Goal: Information Seeking & Learning: Learn about a topic

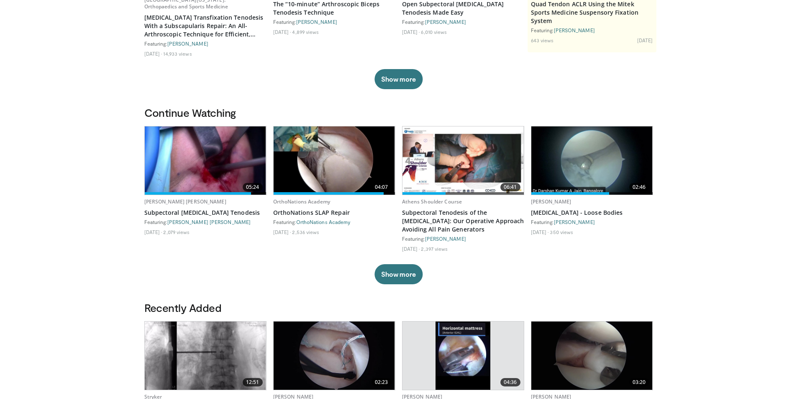
scroll to position [167, 0]
click at [387, 270] on button "Show more" at bounding box center [399, 274] width 48 height 20
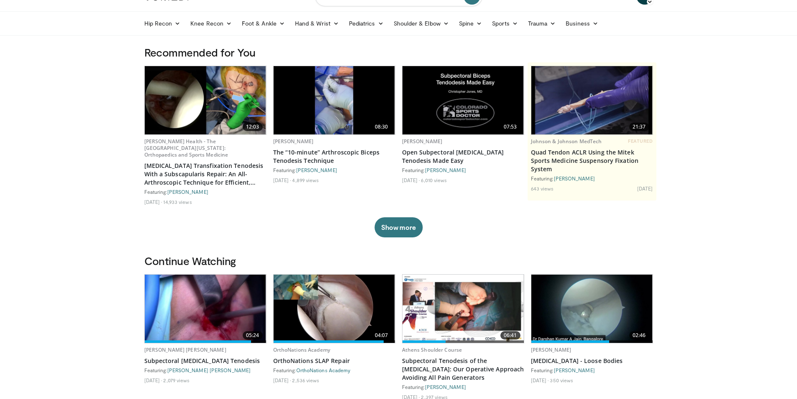
scroll to position [0, 0]
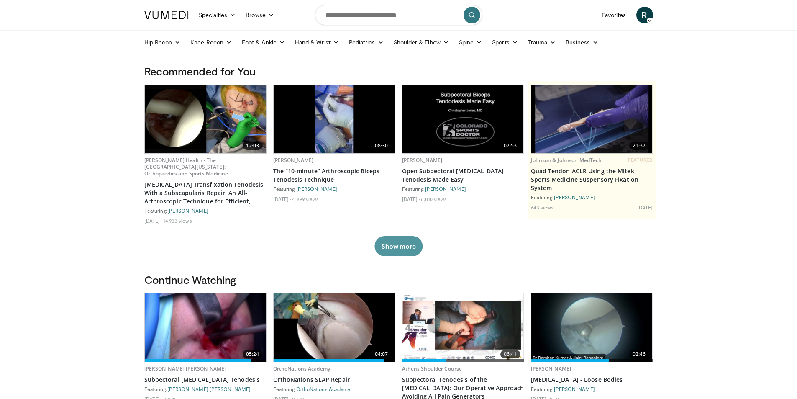
click at [396, 250] on button "Show more" at bounding box center [399, 246] width 48 height 20
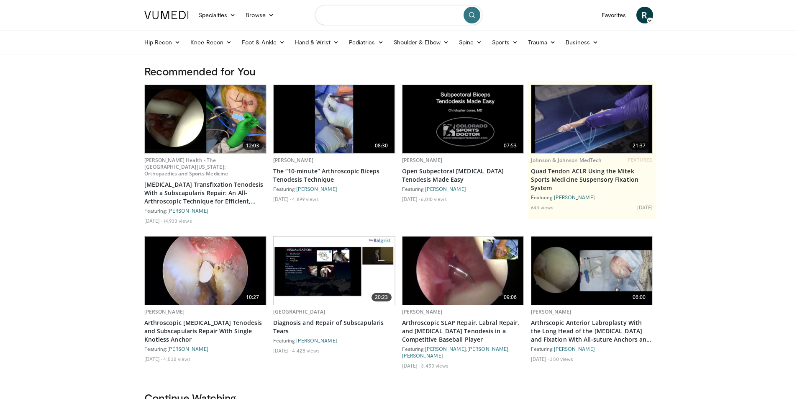
click at [357, 19] on input "Search topics, interventions" at bounding box center [398, 15] width 167 height 20
type input "**********"
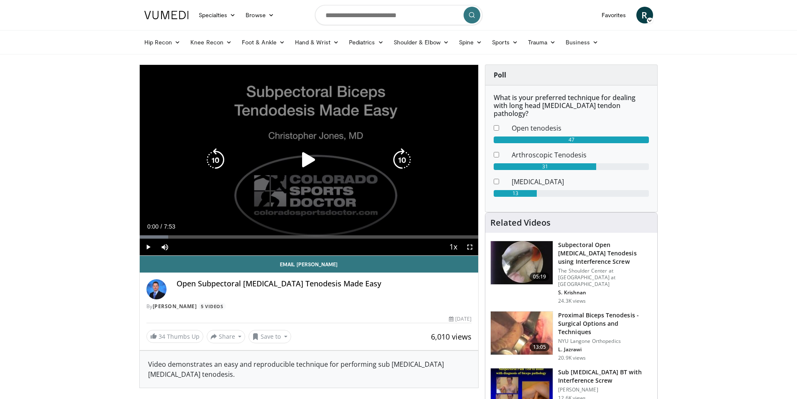
click at [306, 163] on icon "Video Player" at bounding box center [308, 159] width 23 height 23
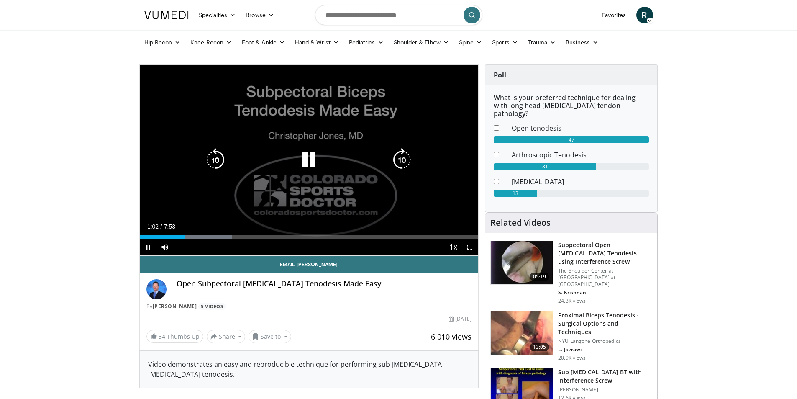
click at [312, 163] on icon "Video Player" at bounding box center [308, 159] width 23 height 23
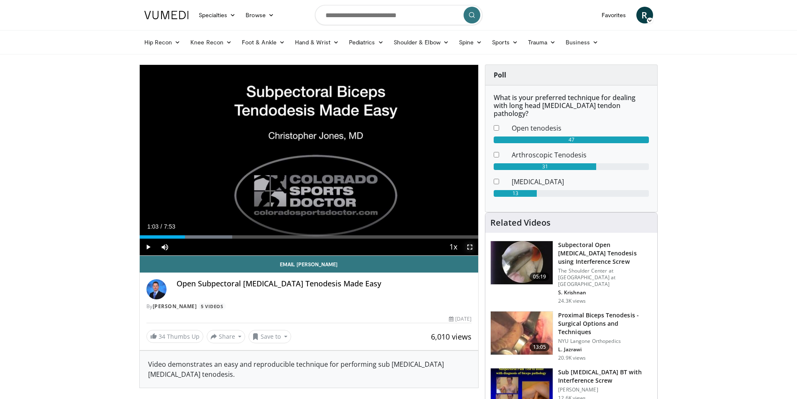
click at [465, 245] on span "Video Player" at bounding box center [470, 247] width 17 height 17
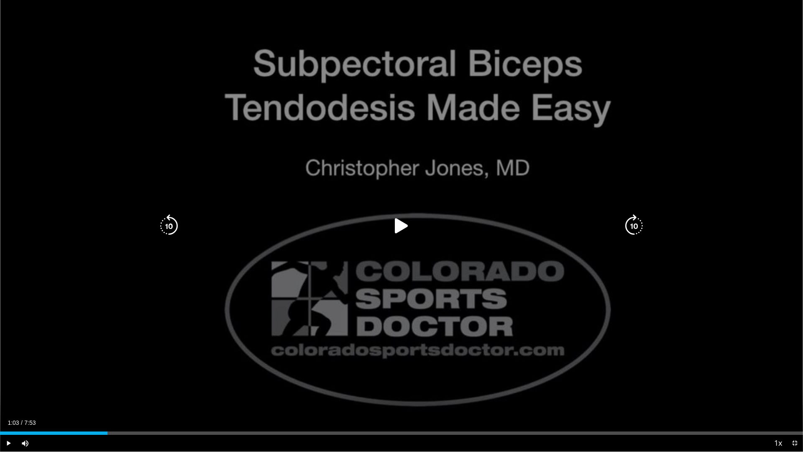
click at [398, 224] on icon "Video Player" at bounding box center [401, 225] width 23 height 23
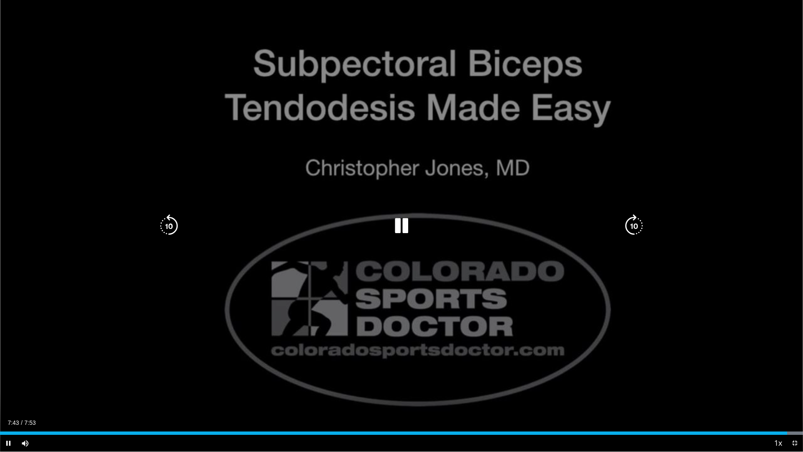
click at [402, 220] on icon "Video Player" at bounding box center [401, 225] width 23 height 23
click at [400, 225] on icon "Video Player" at bounding box center [401, 225] width 23 height 23
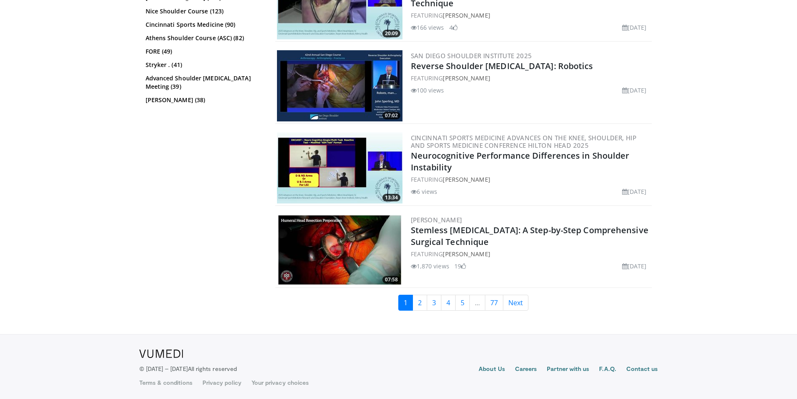
scroll to position [2014, 0]
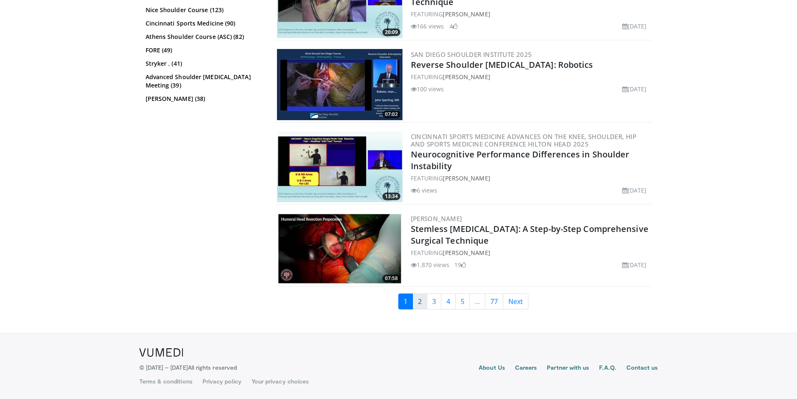
click at [413, 303] on link "2" at bounding box center [420, 301] width 15 height 16
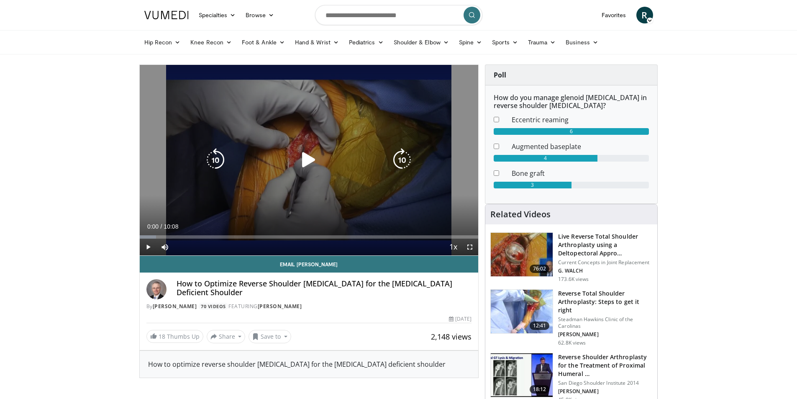
click at [310, 161] on icon "Video Player" at bounding box center [308, 159] width 23 height 23
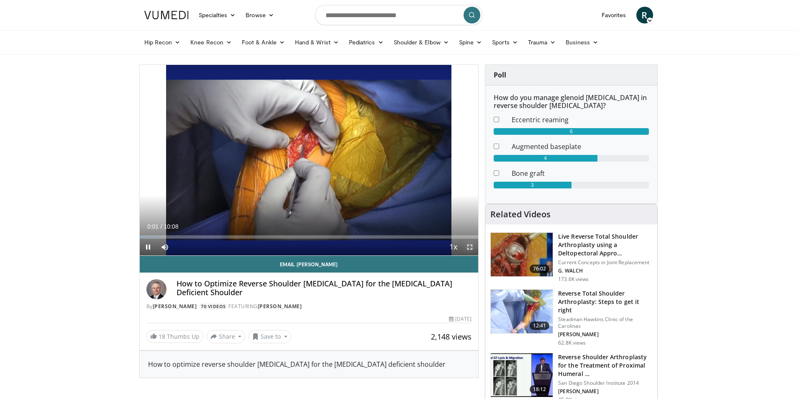
click at [472, 245] on span "Video Player" at bounding box center [470, 247] width 17 height 17
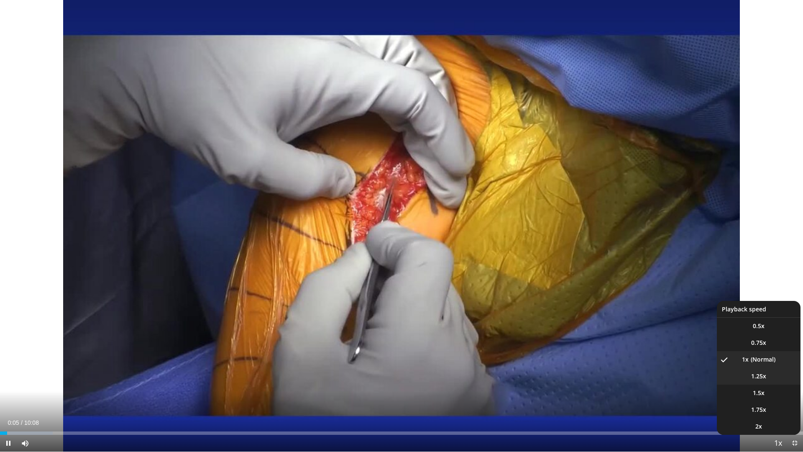
click at [762, 378] on span "1.25x" at bounding box center [759, 376] width 15 height 8
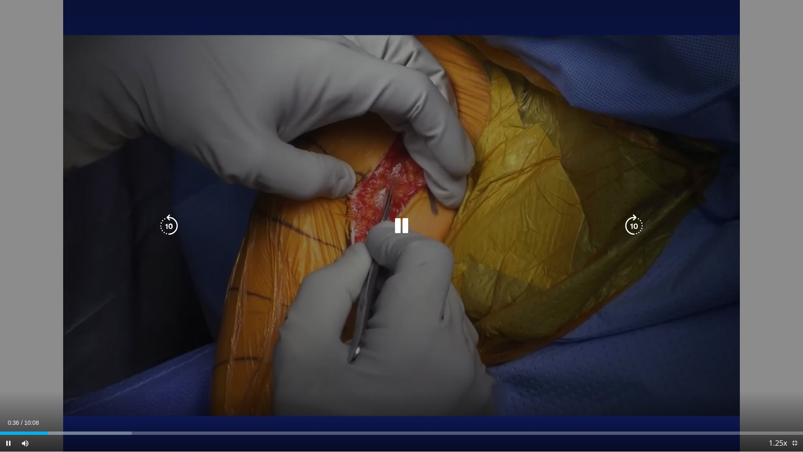
click at [403, 225] on icon "Video Player" at bounding box center [401, 225] width 23 height 23
click at [397, 225] on icon "Video Player" at bounding box center [401, 225] width 23 height 23
click at [403, 226] on icon "Video Player" at bounding box center [401, 225] width 23 height 23
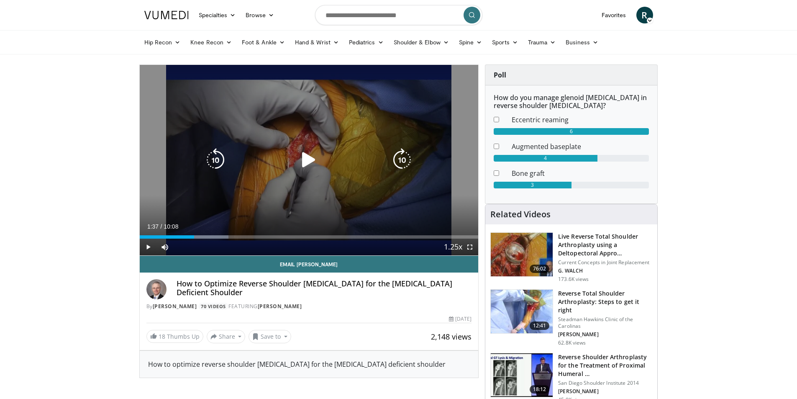
click at [307, 159] on icon "Video Player" at bounding box center [308, 159] width 23 height 23
drag, startPoint x: 470, startPoint y: 246, endPoint x: 470, endPoint y: 282, distance: 36.8
click at [470, 246] on span "Video Player" at bounding box center [470, 247] width 17 height 17
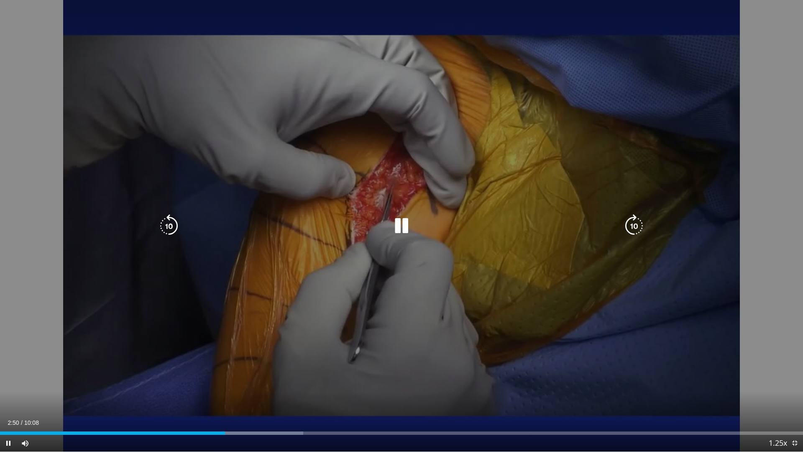
click at [400, 219] on icon "Video Player" at bounding box center [401, 225] width 23 height 23
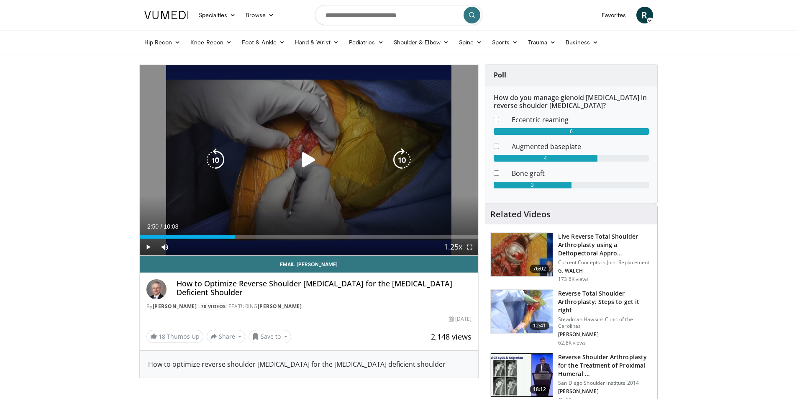
click at [309, 153] on icon "Video Player" at bounding box center [308, 159] width 23 height 23
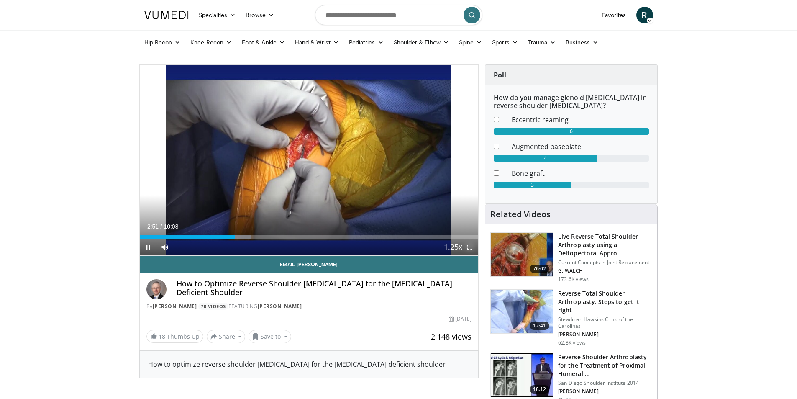
click at [471, 244] on span "Video Player" at bounding box center [470, 247] width 17 height 17
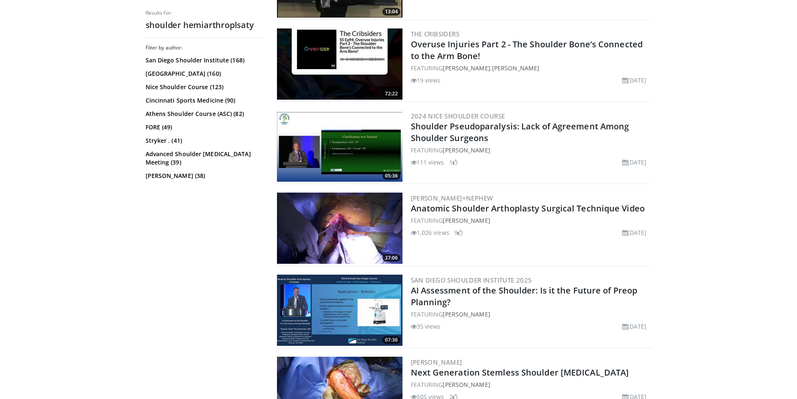
scroll to position [1297, 0]
